Goal: Transaction & Acquisition: Purchase product/service

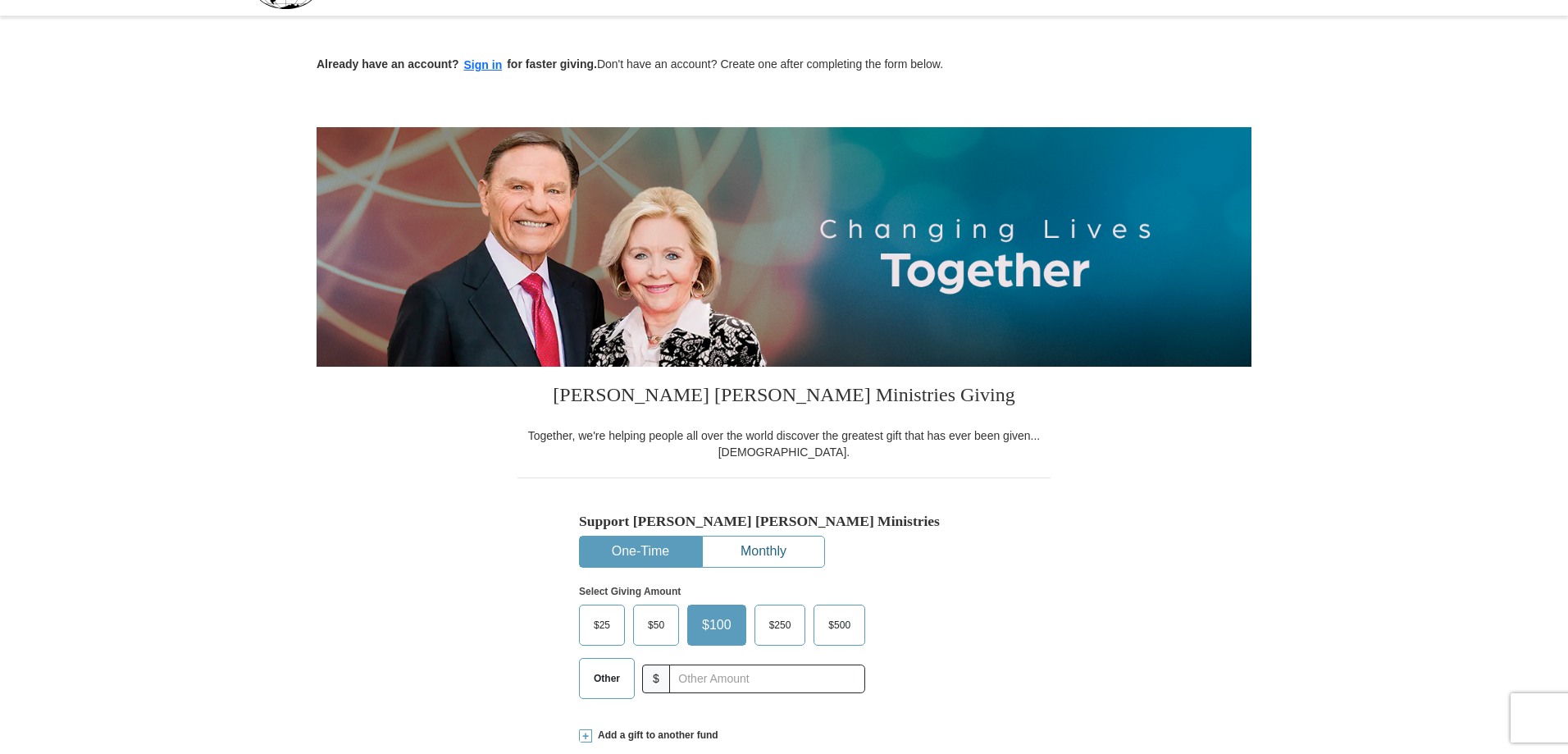
scroll to position [82, 0]
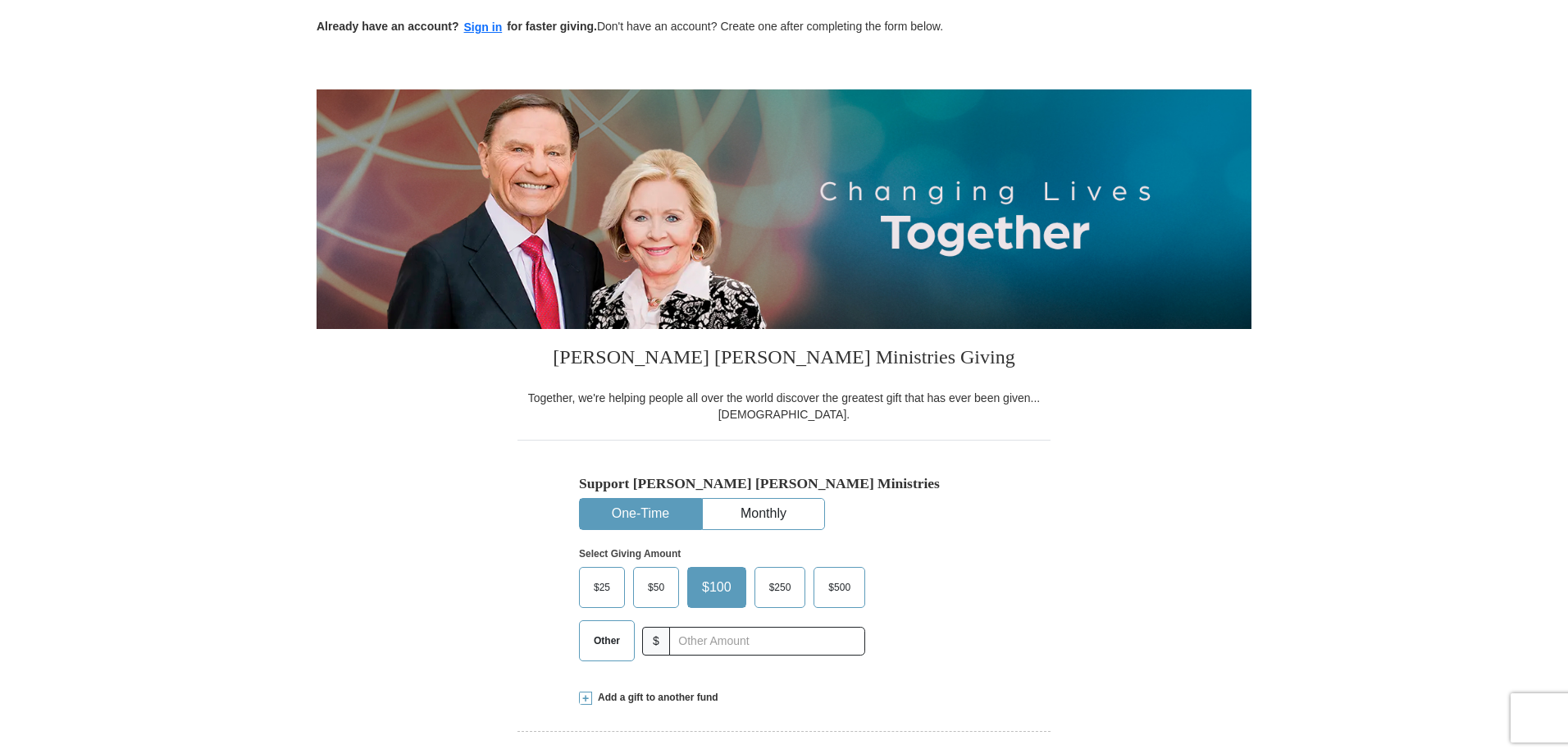
click at [656, 503] on button "One-Time" at bounding box center [640, 514] width 121 height 30
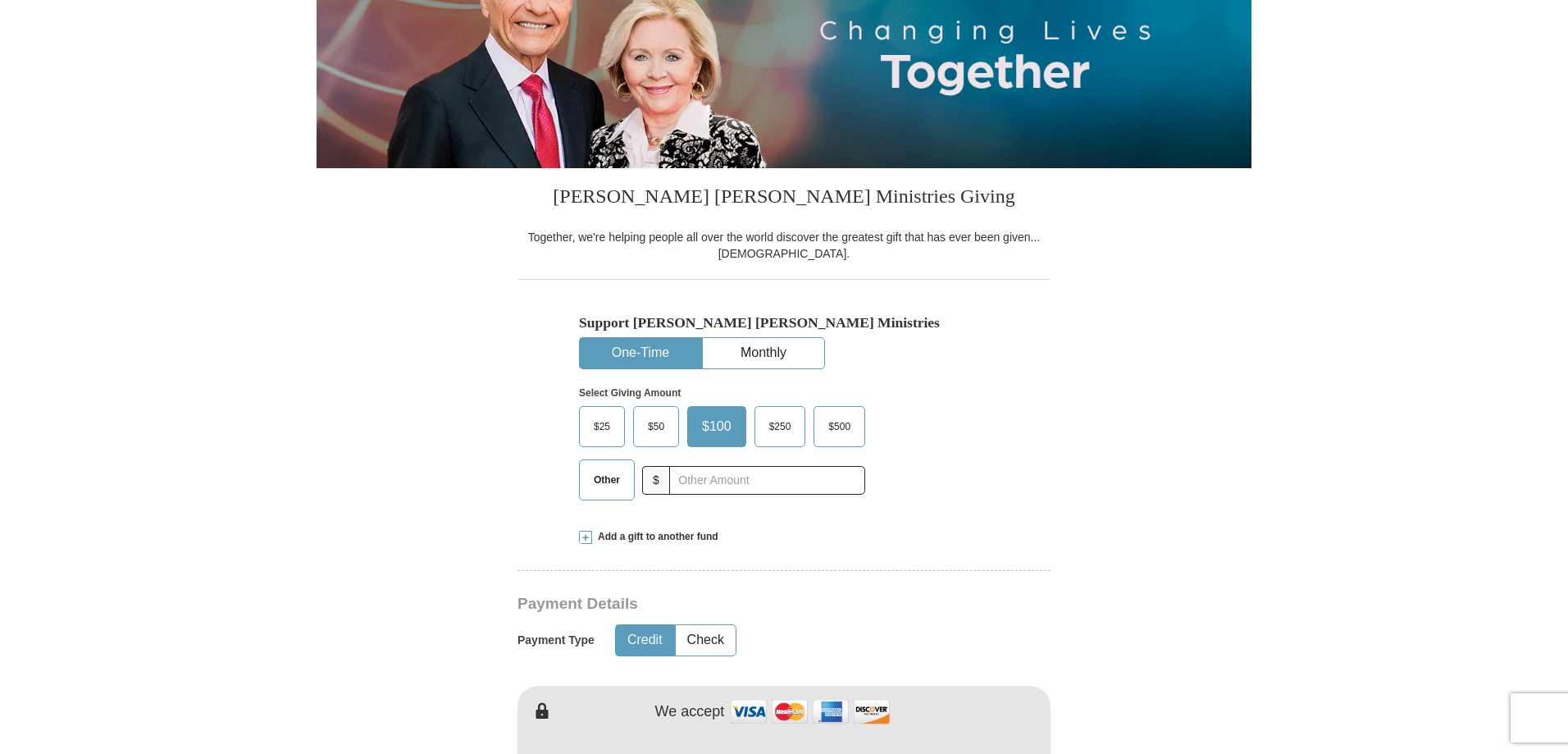
scroll to position [246, 0]
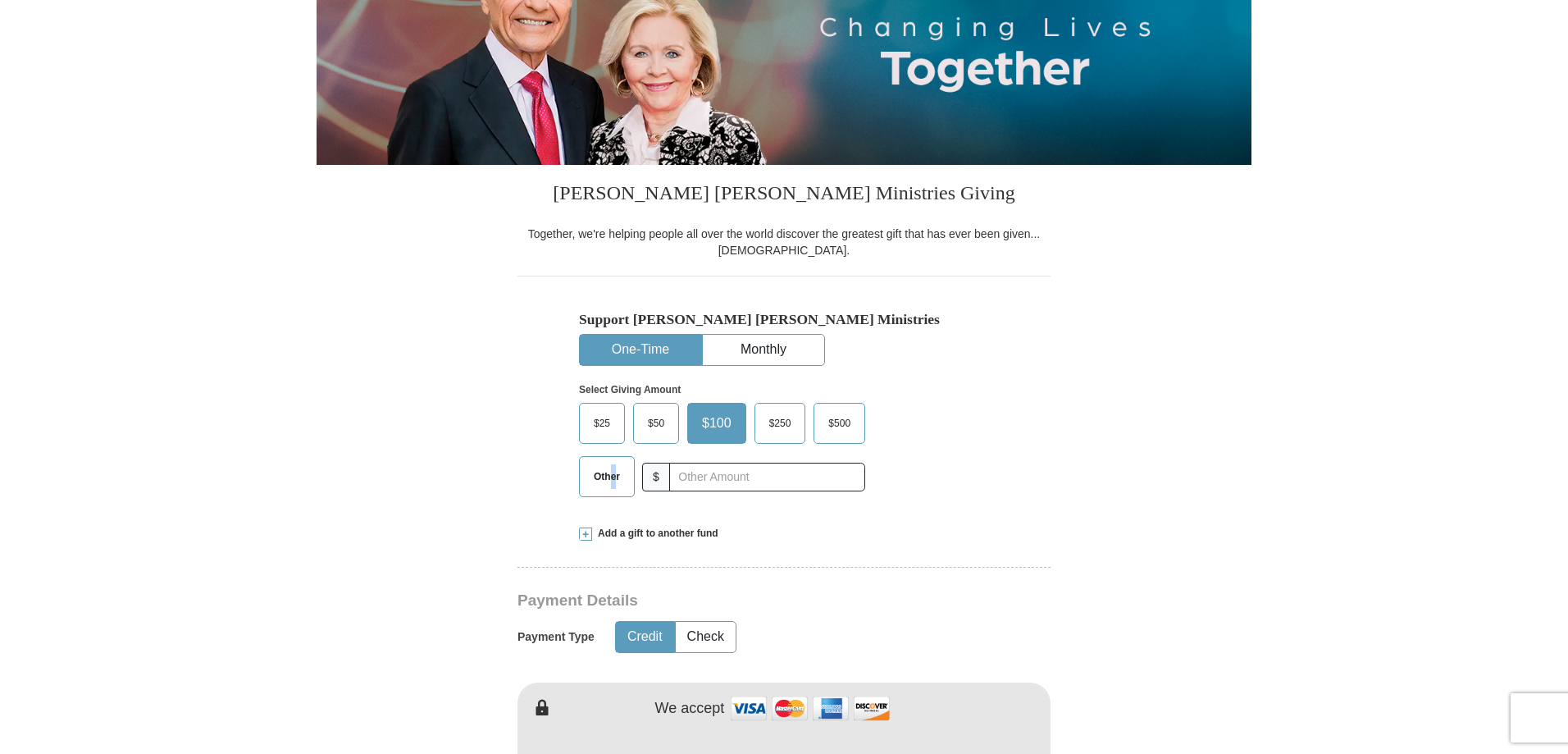
click at [615, 485] on span "Other" at bounding box center [607, 476] width 43 height 24
click at [597, 469] on span "Other" at bounding box center [607, 476] width 43 height 24
click at [0, 0] on input "Other" at bounding box center [0, 0] width 0 height 0
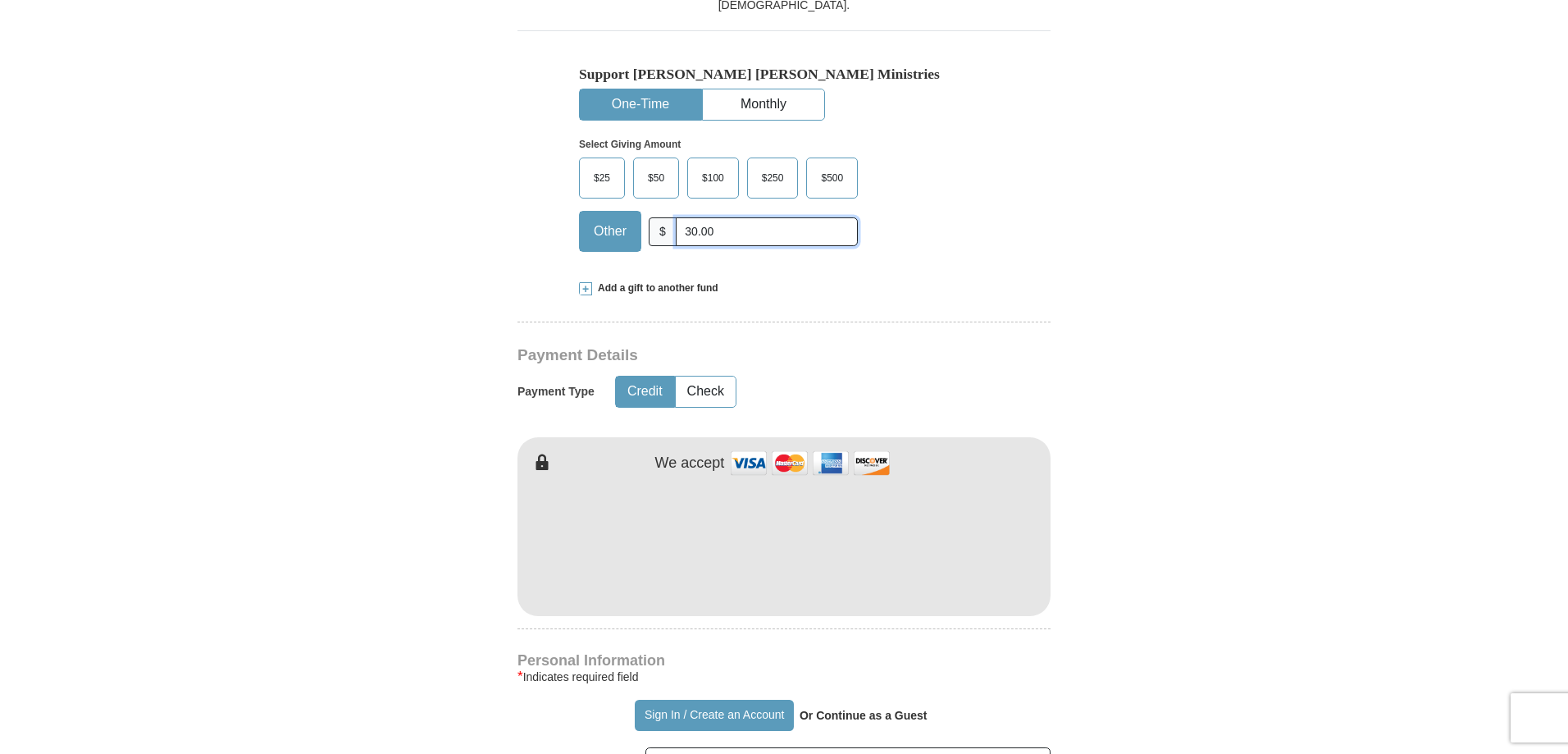
scroll to position [493, 0]
type input "30.00"
click at [643, 388] on button "Credit" at bounding box center [645, 391] width 58 height 30
type input "[PERSON_NAME]"
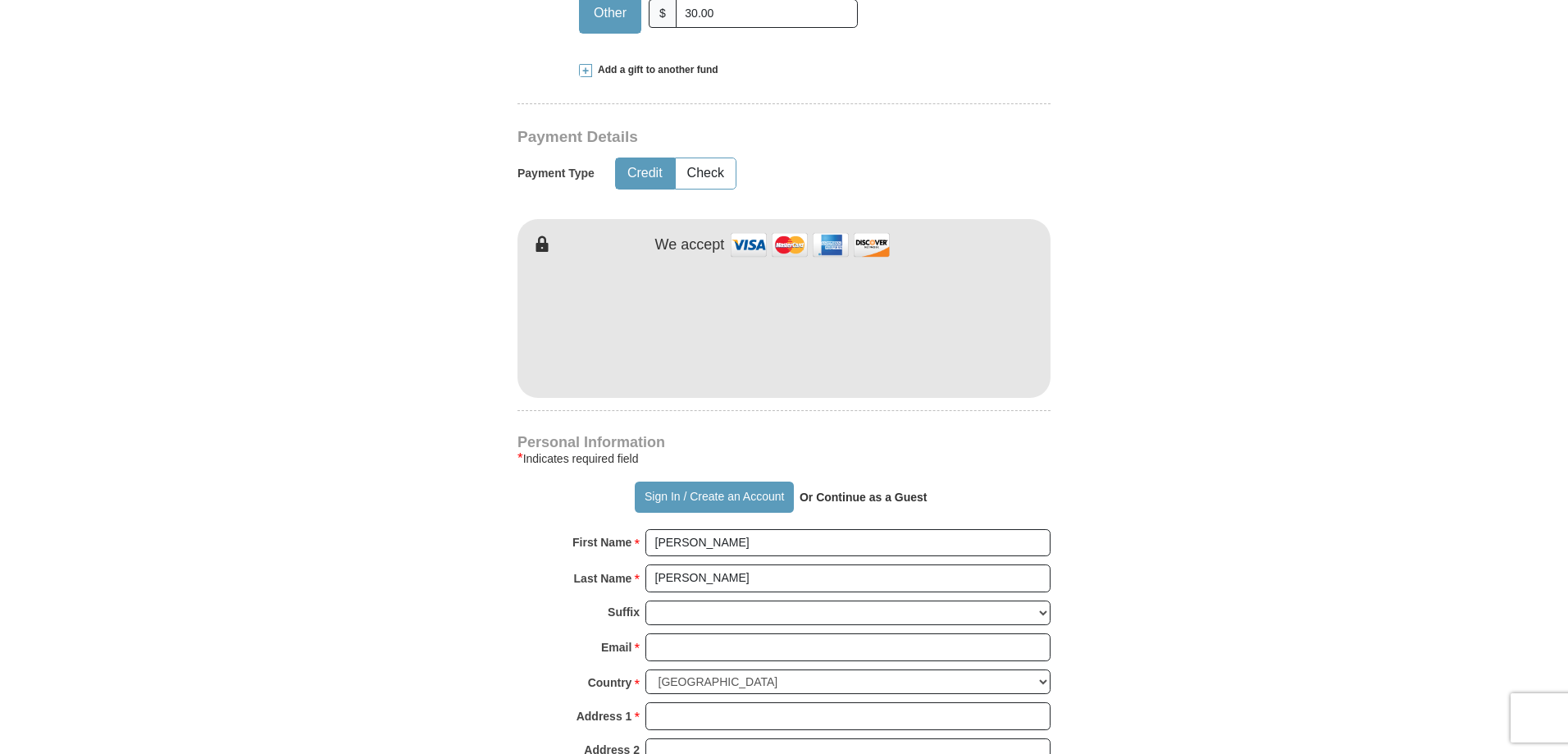
scroll to position [738, 0]
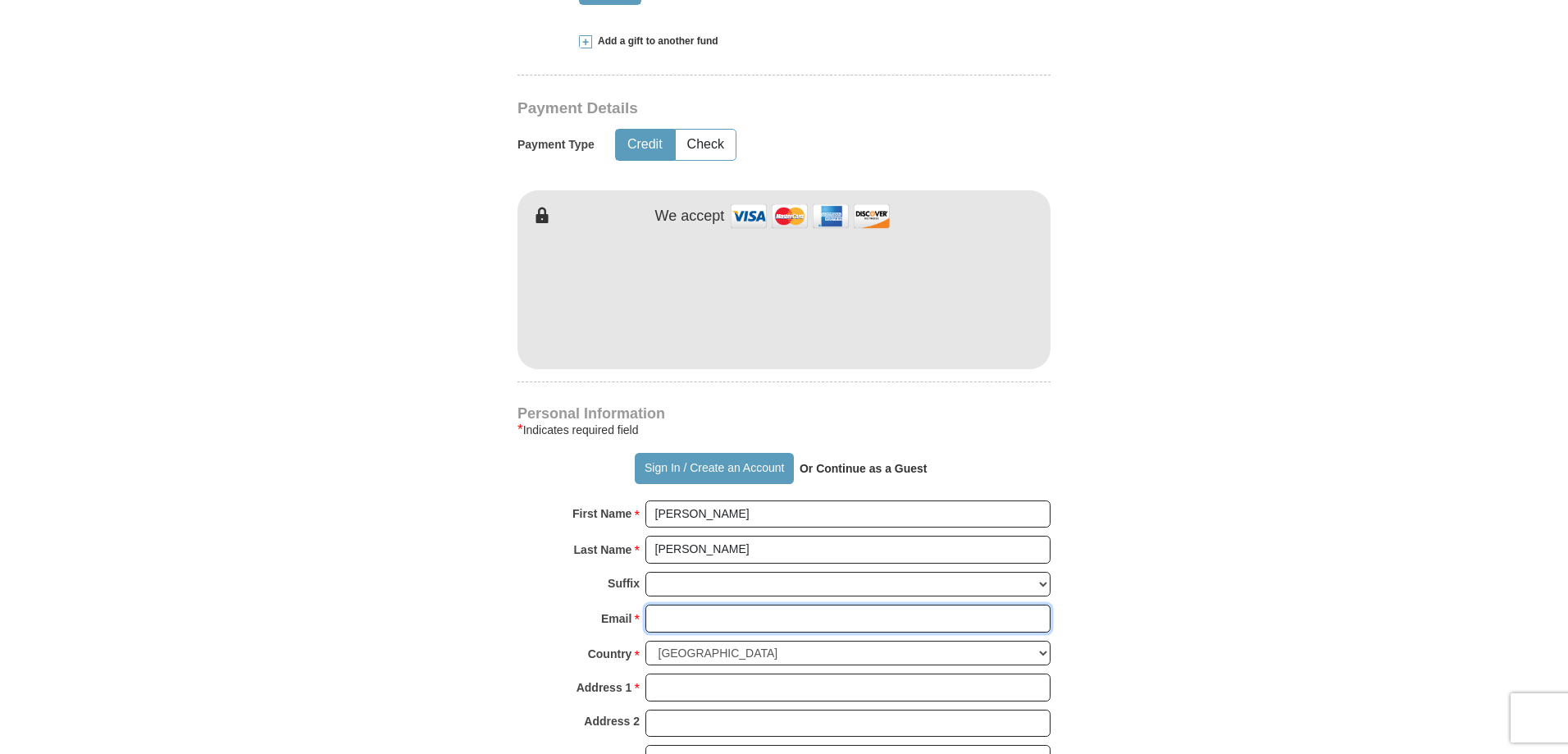
click at [683, 624] on input "Email *" at bounding box center [847, 618] width 405 height 28
type input "[EMAIL_ADDRESS][DOMAIN_NAME]"
type input "[STREET_ADDRESS]"
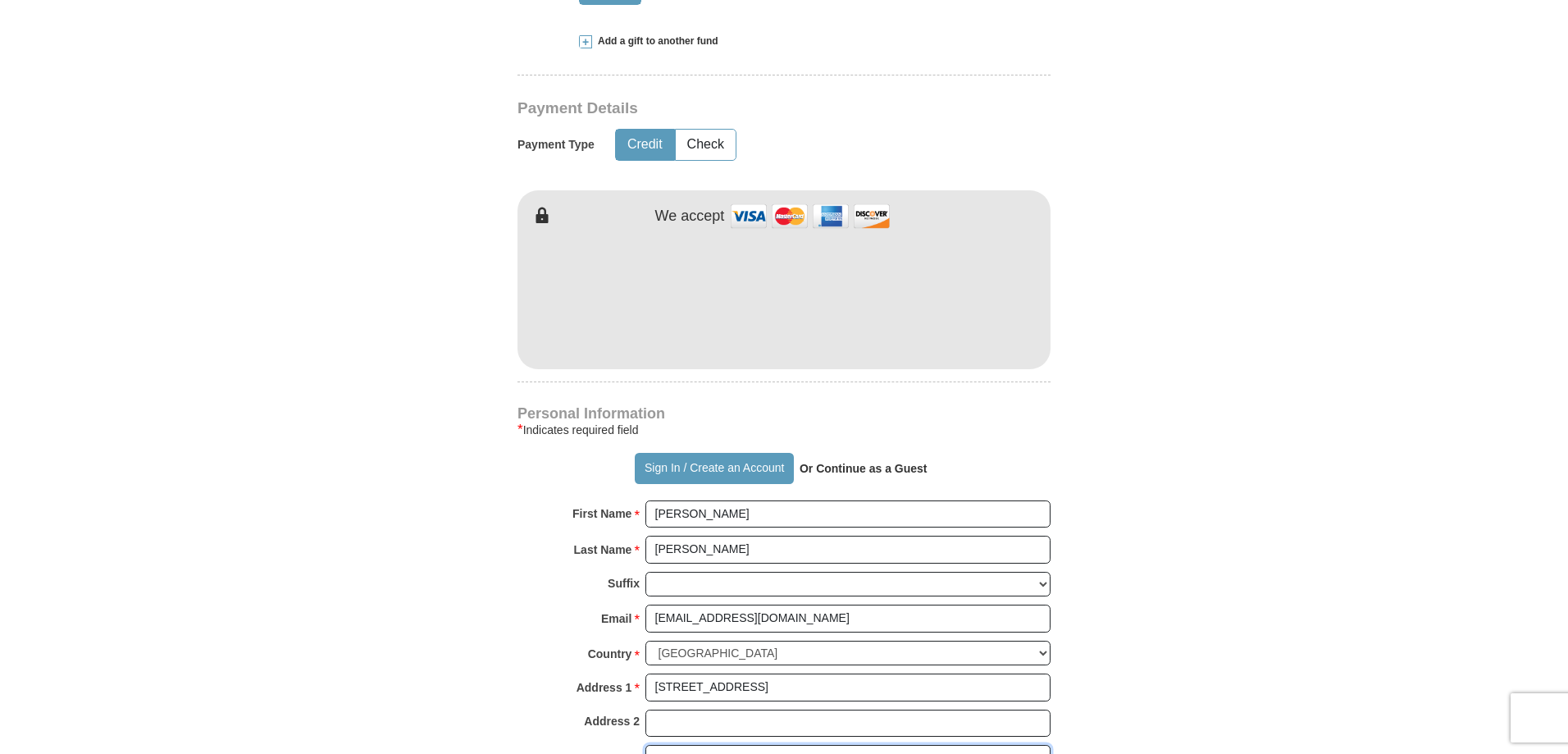
type input "[PERSON_NAME]"
select select "CO"
type input "80640"
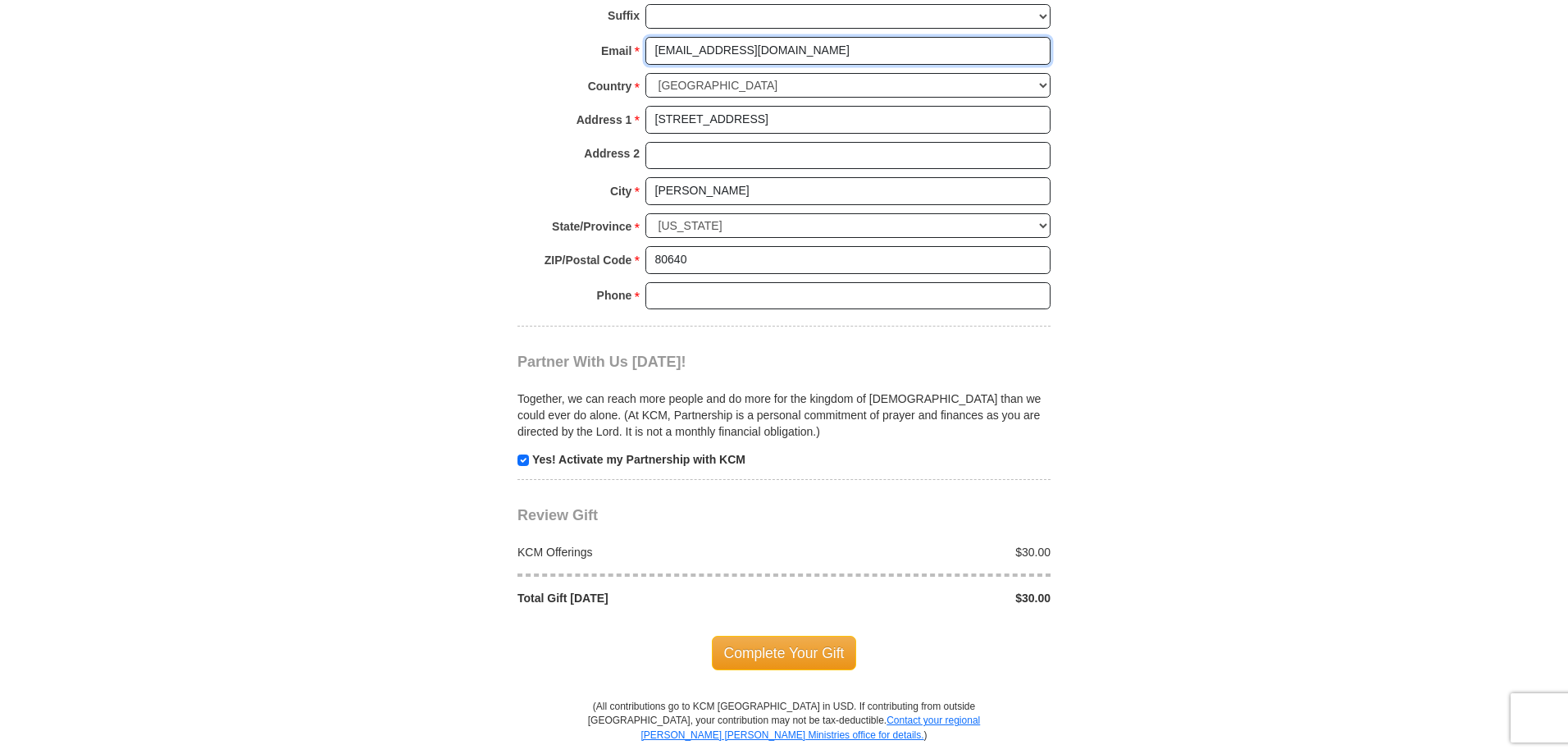
scroll to position [1313, 0]
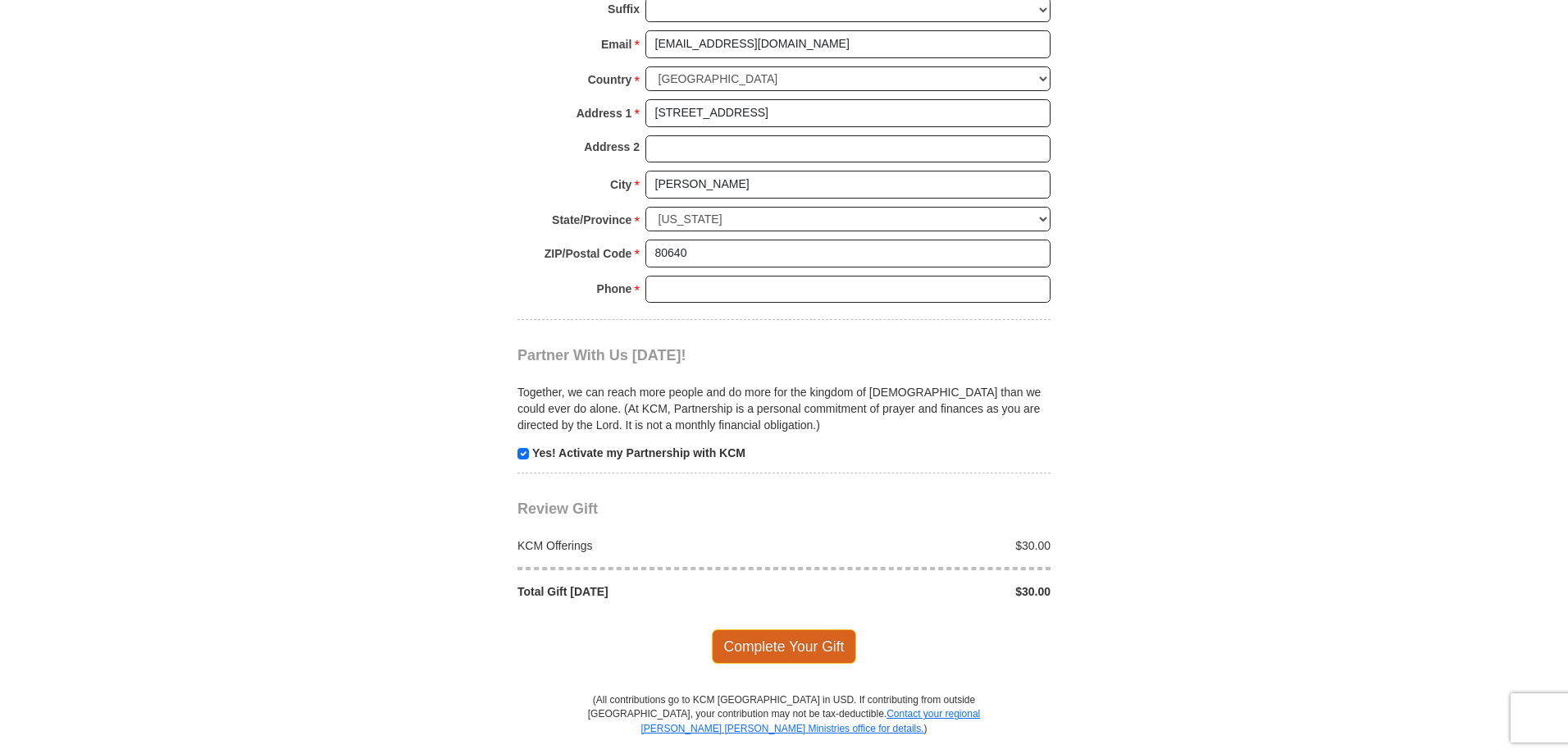
click at [769, 645] on span "Complete Your Gift" at bounding box center [784, 646] width 145 height 34
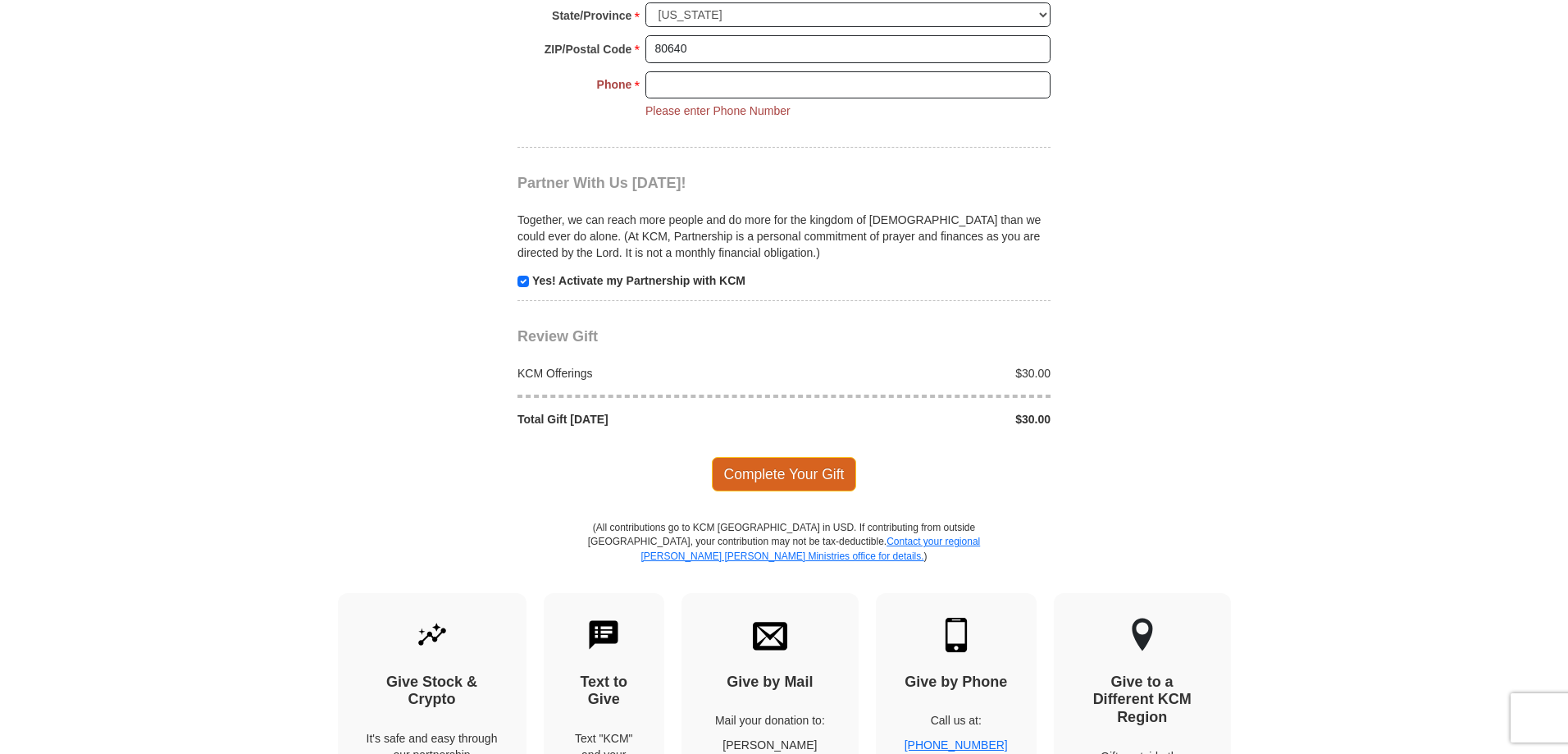
scroll to position [1575, 0]
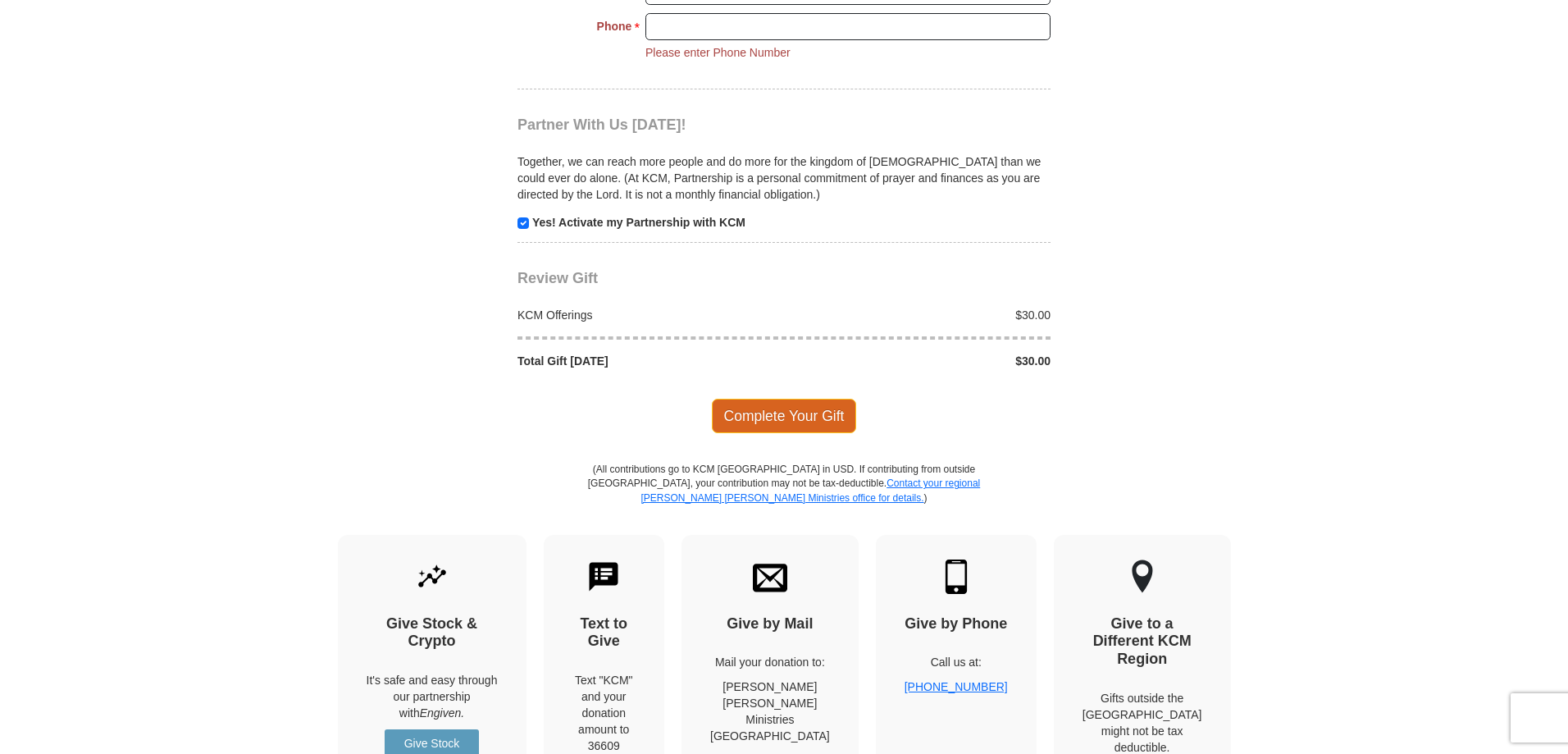
click at [822, 413] on span "Complete Your Gift" at bounding box center [784, 416] width 145 height 34
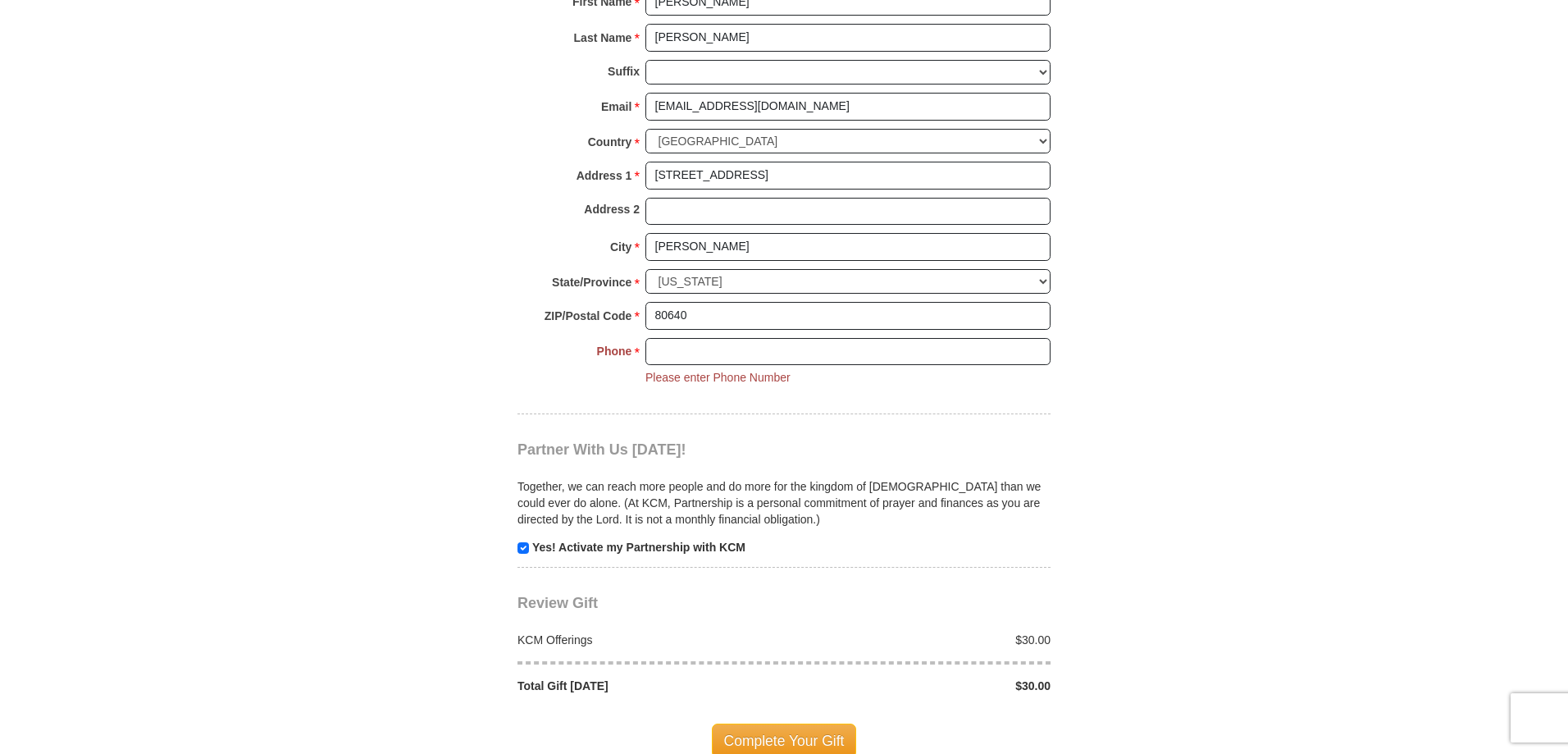
scroll to position [1247, 0]
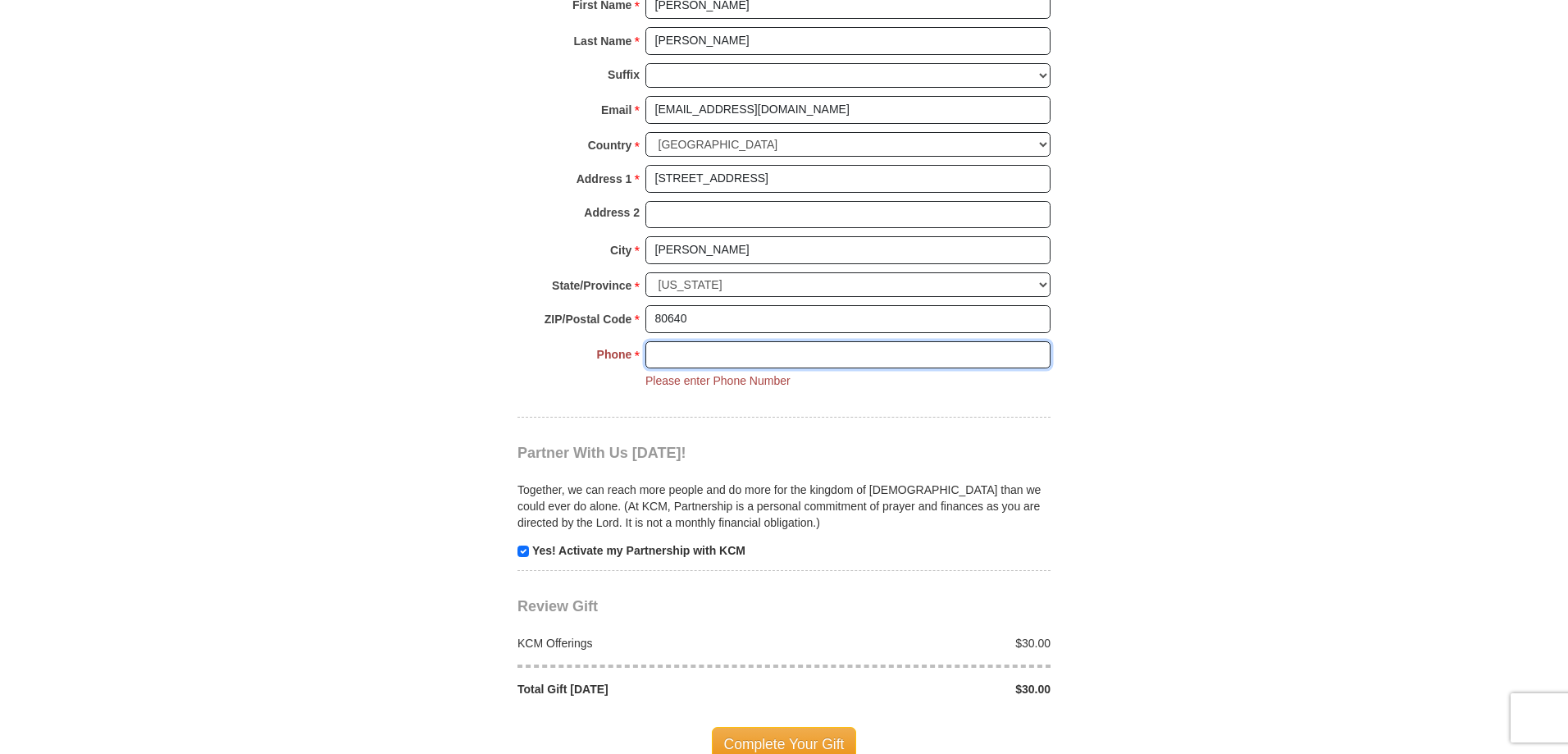
click at [683, 355] on input "Phone * *" at bounding box center [847, 355] width 405 height 28
type input "[PHONE_NUMBER]"
click at [774, 737] on span "Complete Your Gift" at bounding box center [784, 744] width 145 height 34
